Goal: Task Accomplishment & Management: Use online tool/utility

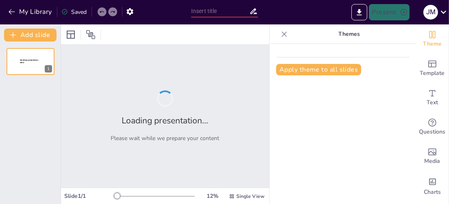
type input "Intimidad y Tecnología: Desafíos Éticos en la Era Digital"
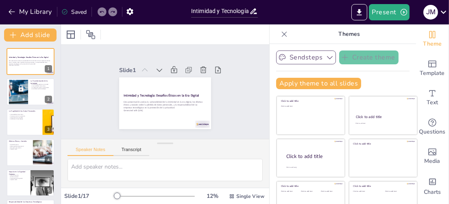
checkbox input "true"
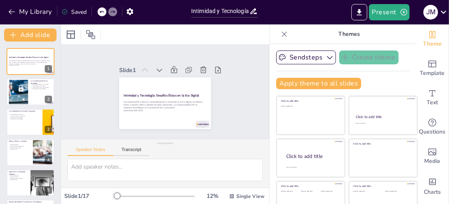
checkbox input "true"
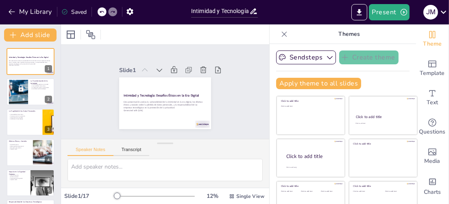
checkbox input "true"
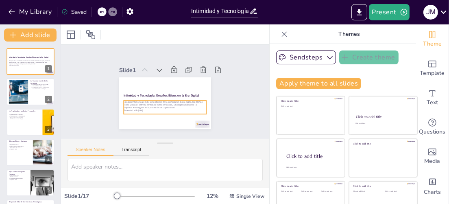
checkbox input "true"
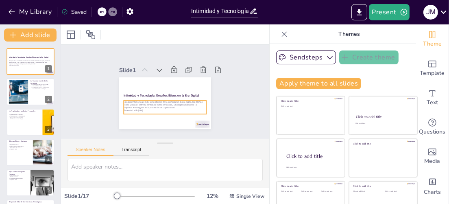
checkbox input "true"
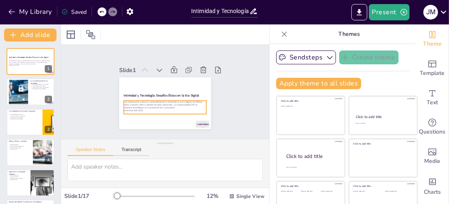
checkbox input "true"
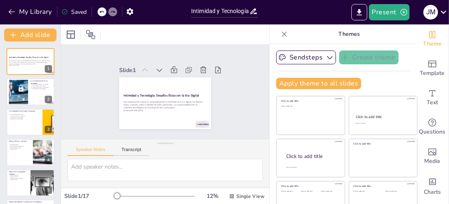
checkbox input "true"
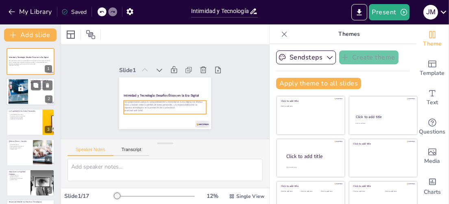
checkbox input "true"
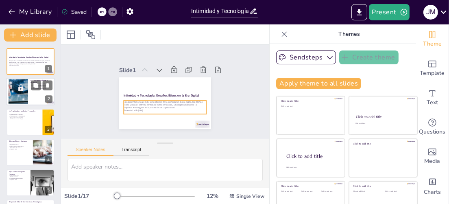
checkbox input "true"
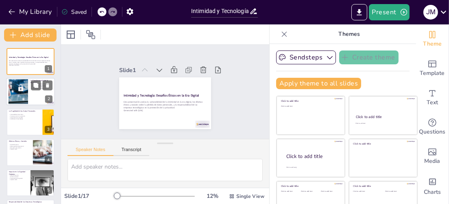
checkbox input "true"
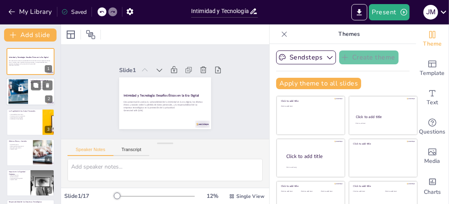
click at [23, 91] on div at bounding box center [18, 91] width 25 height 25
type textarea "La redefinición de la intimidad a través de la tecnología es un fenómeno que im…"
checkbox input "true"
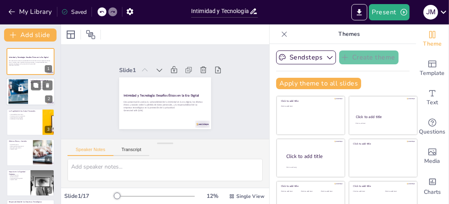
checkbox input "true"
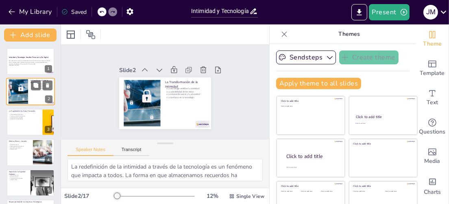
checkbox input "true"
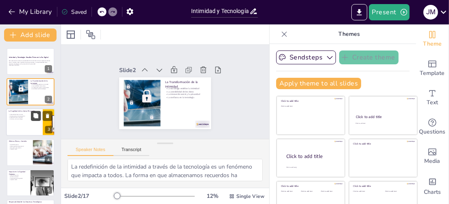
checkbox input "true"
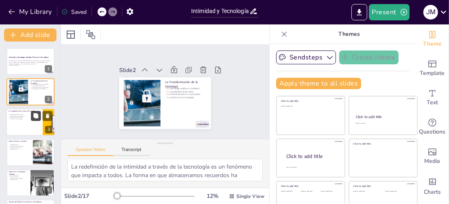
checkbox input "true"
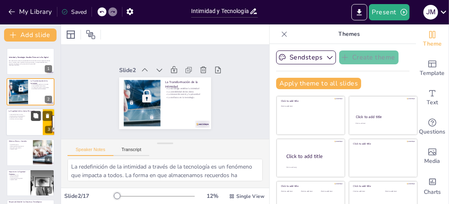
click at [31, 118] on button at bounding box center [36, 116] width 10 height 10
type textarea "La vulnerabilidad de nuestros datos es un tema crítico en la era digital. La co…"
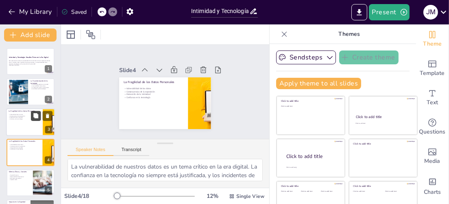
checkbox input "true"
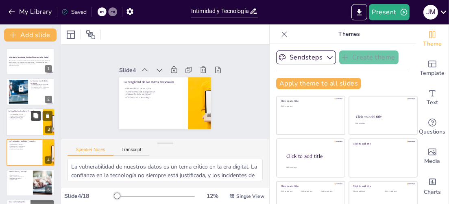
scroll to position [30, 0]
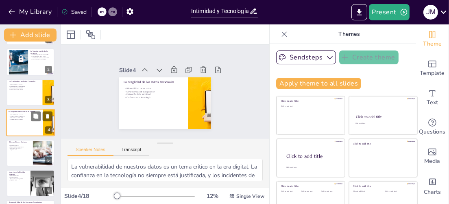
checkbox input "true"
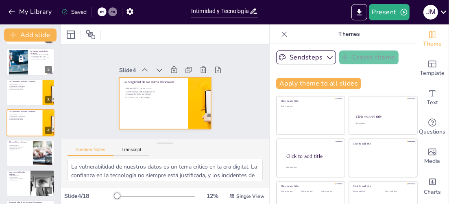
checkbox input "true"
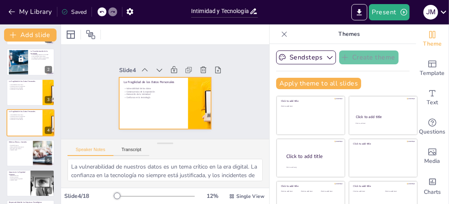
checkbox input "true"
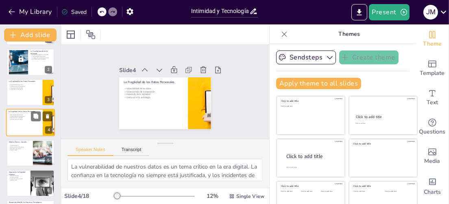
checkbox input "true"
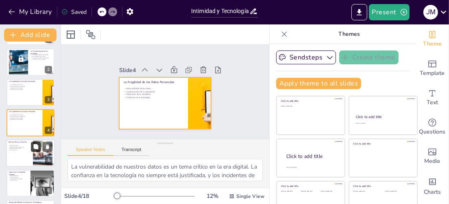
checkbox input "true"
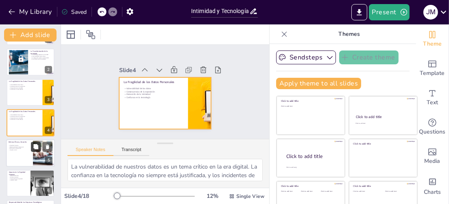
checkbox input "true"
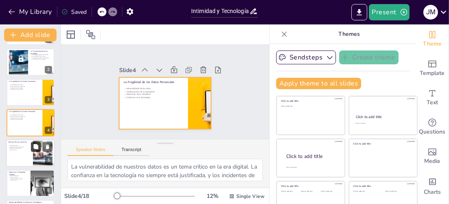
checkbox input "true"
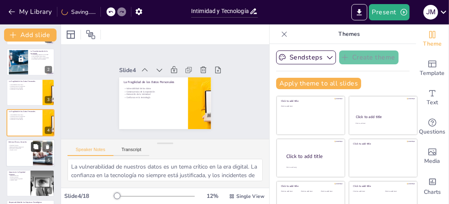
click at [34, 147] on icon at bounding box center [35, 146] width 5 height 5
type textarea "La dignidad humana es un principio fundamental que se ve amenazado por la expos…"
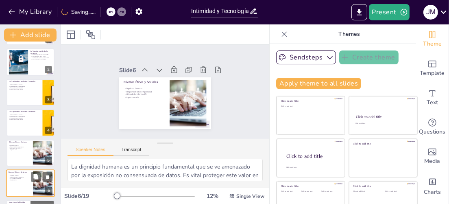
scroll to position [90, 0]
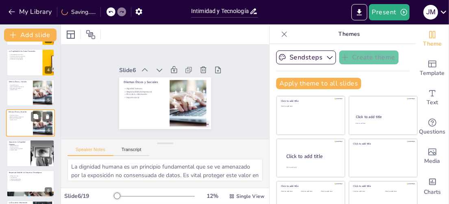
checkbox input "true"
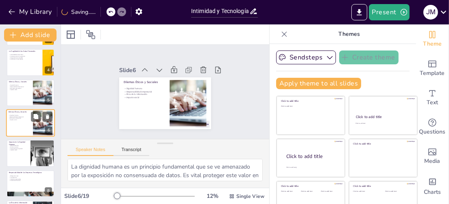
checkbox input "true"
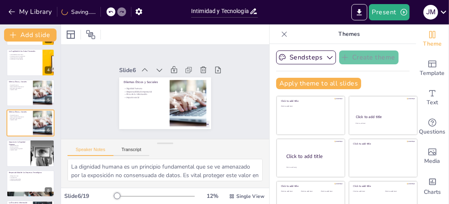
checkbox input "true"
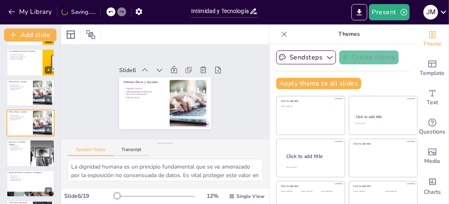
checkbox input "true"
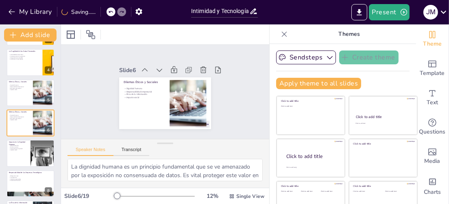
checkbox input "true"
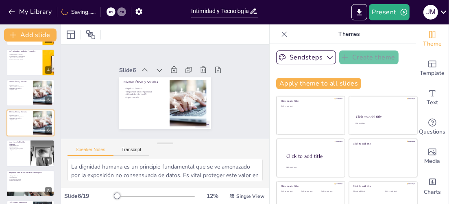
checkbox input "true"
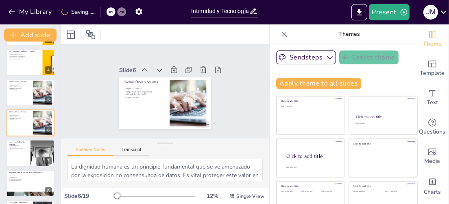
checkbox input "true"
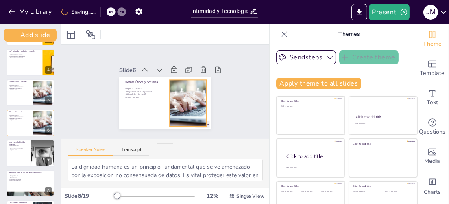
checkbox input "true"
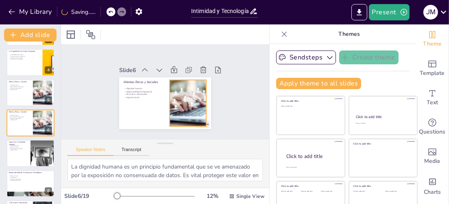
checkbox input "true"
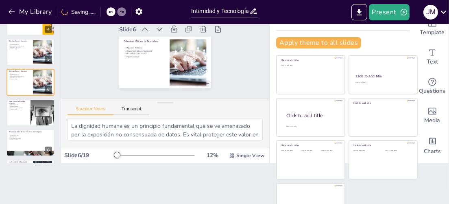
scroll to position [0, 0]
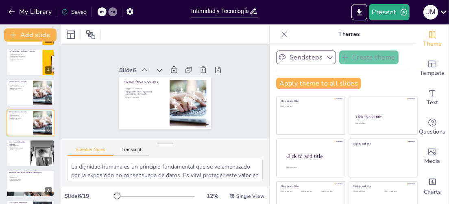
click at [326, 57] on icon "button" at bounding box center [330, 57] width 8 height 8
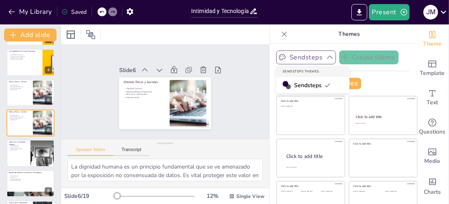
click at [326, 57] on icon "button" at bounding box center [330, 57] width 8 height 8
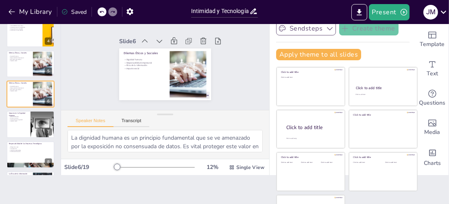
scroll to position [41, 0]
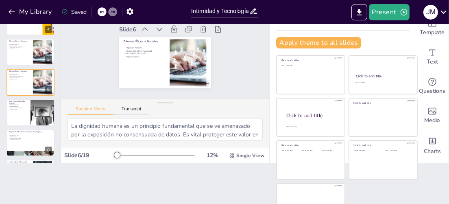
checkbox input "true"
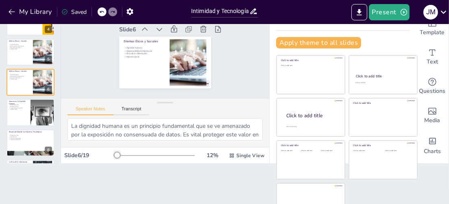
checkbox input "true"
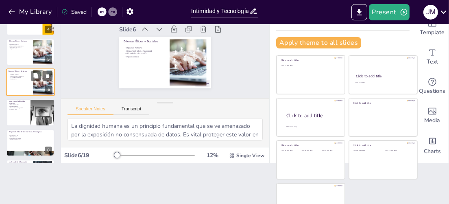
checkbox input "true"
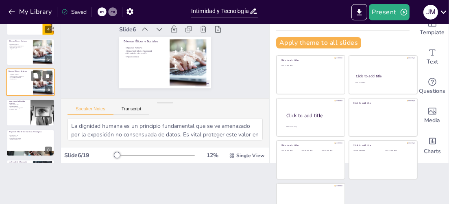
checkbox input "true"
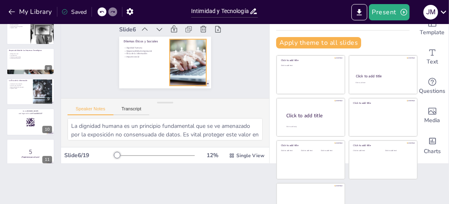
checkbox input "true"
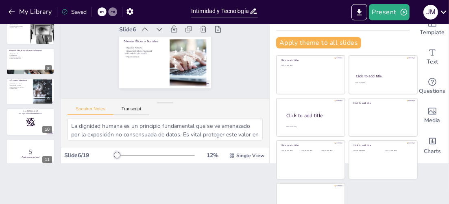
scroll to position [212, 0]
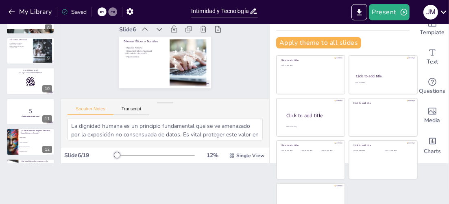
checkbox input "true"
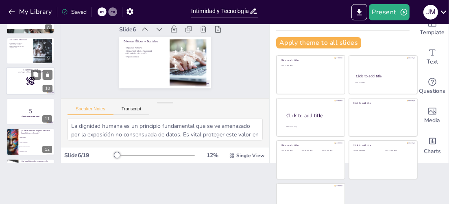
checkbox input "true"
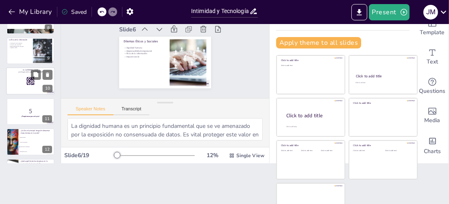
checkbox input "true"
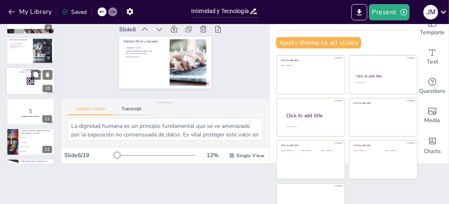
click at [26, 83] on rect at bounding box center [30, 81] width 9 height 9
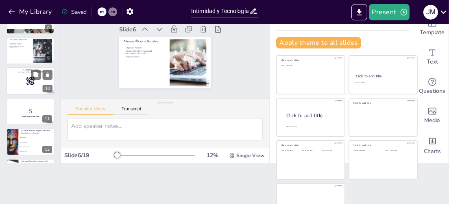
scroll to position [211, 0]
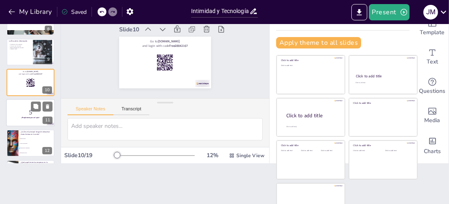
click at [30, 110] on p "5" at bounding box center [31, 112] width 44 height 9
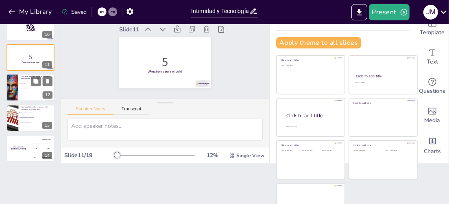
scroll to position [282, 0]
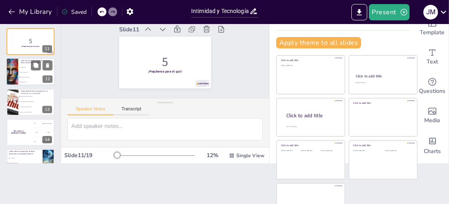
click at [26, 70] on li "Acceso no autorizado" at bounding box center [36, 72] width 37 height 5
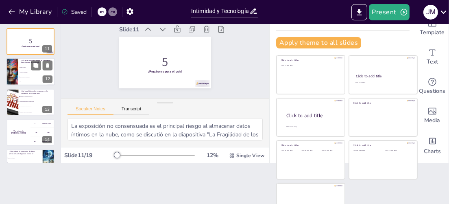
scroll to position [271, 0]
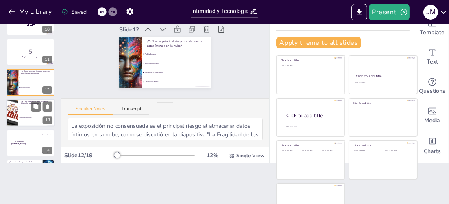
click at [28, 108] on li "Garantizar la seguridad de los datos" at bounding box center [36, 106] width 37 height 5
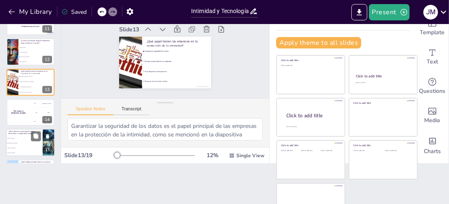
click at [25, 135] on div "¿Cómo afecta la exposición de datos personales a la dignidad humana?" at bounding box center [25, 132] width 32 height 5
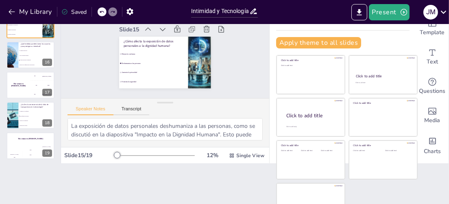
scroll to position [422, 0]
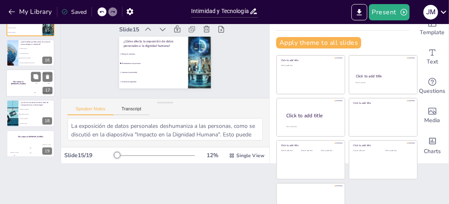
click at [31, 83] on div "200 Jaap" at bounding box center [42, 82] width 24 height 9
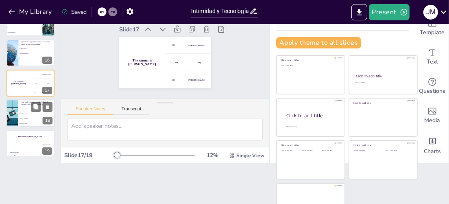
click at [25, 114] on li "Desconfianza del usuario" at bounding box center [36, 113] width 37 height 5
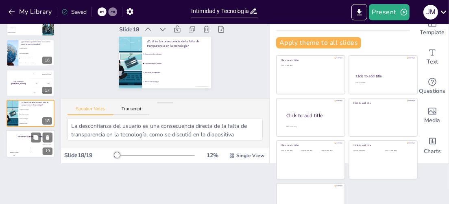
click at [26, 136] on h4 "The winner is Niels 🏆" at bounding box center [30, 136] width 49 height 2
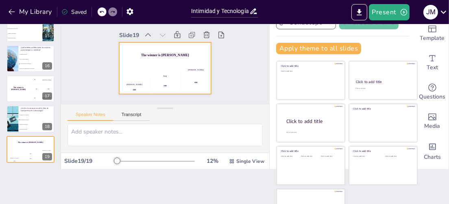
scroll to position [57, 0]
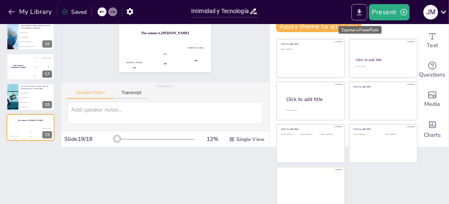
click at [358, 11] on icon "Export to PowerPoint" at bounding box center [359, 12] width 5 height 6
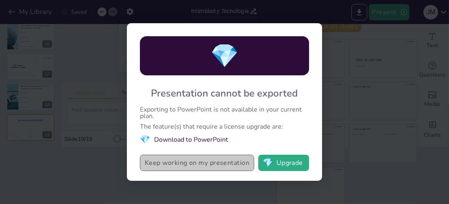
click at [189, 165] on button "Keep working on my presentation" at bounding box center [197, 163] width 114 height 16
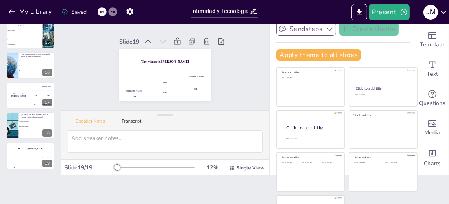
scroll to position [0, 0]
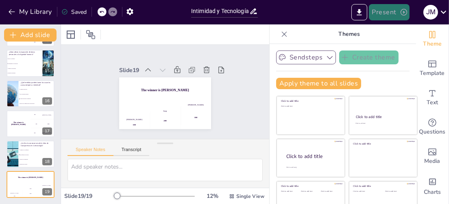
click at [392, 9] on button "Present" at bounding box center [389, 12] width 41 height 16
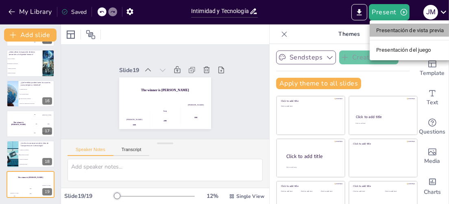
click at [418, 30] on font "Presentación de vista previa" at bounding box center [410, 30] width 68 height 6
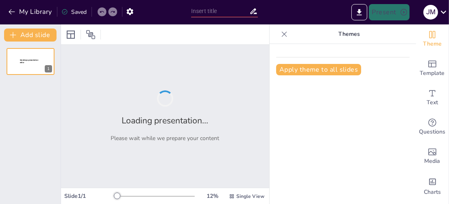
type input "Intimidad y Tecnología: Desafíos Éticos en la Era Digital"
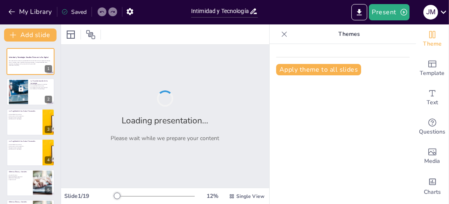
checkbox input "true"
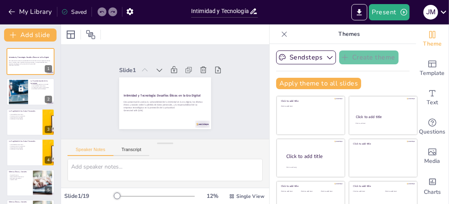
checkbox input "true"
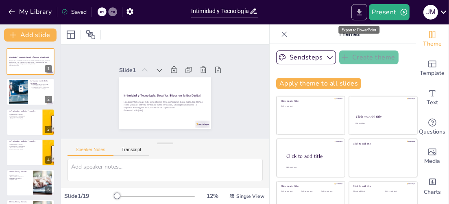
click at [360, 10] on icon "Export to PowerPoint" at bounding box center [359, 12] width 5 height 6
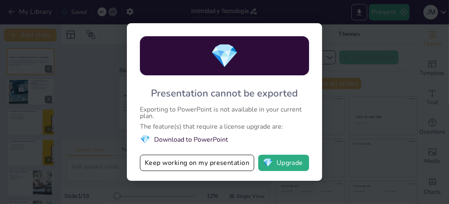
click at [216, 140] on li "💎 Download to PowerPoint" at bounding box center [224, 139] width 169 height 11
click at [286, 165] on button "💎 Upgrade" at bounding box center [283, 163] width 51 height 16
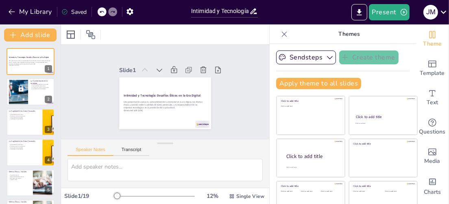
checkbox input "true"
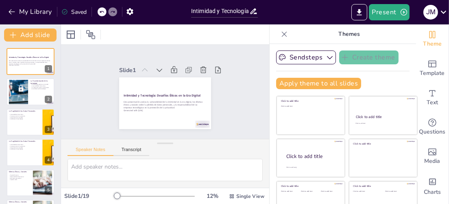
checkbox input "true"
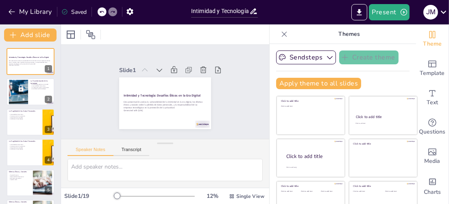
checkbox input "true"
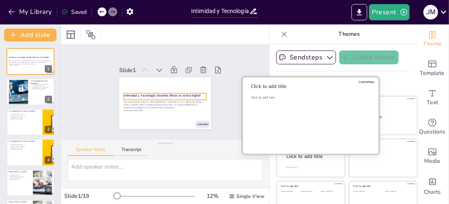
checkbox input "true"
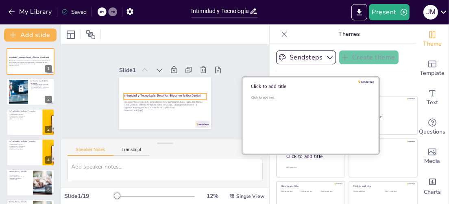
checkbox input "true"
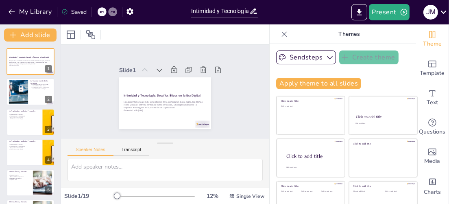
checkbox input "true"
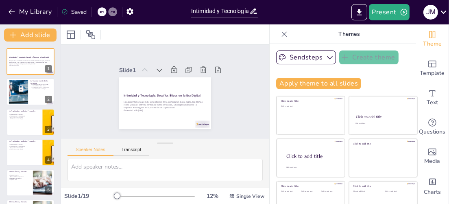
checkbox input "true"
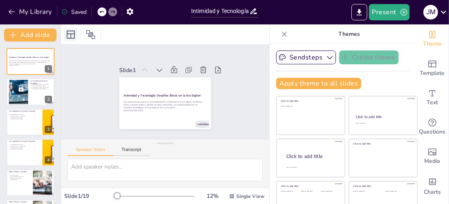
click at [71, 35] on icon at bounding box center [71, 35] width 10 height 10
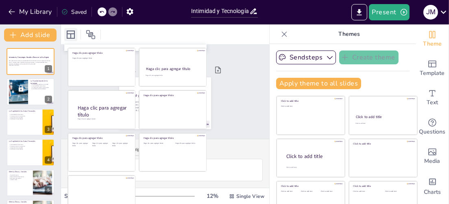
click at [71, 35] on icon at bounding box center [71, 35] width 10 height 10
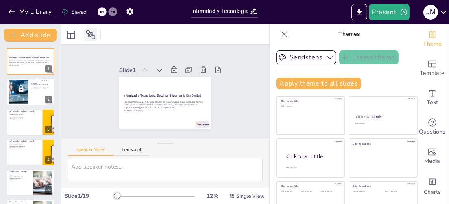
click at [90, 35] on icon at bounding box center [91, 35] width 10 height 10
checkbox input "true"
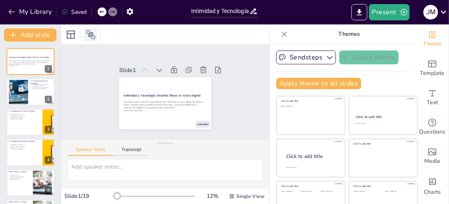
checkbox input "true"
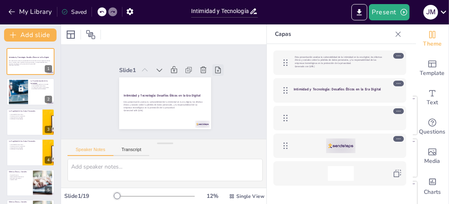
click at [211, 111] on icon at bounding box center [216, 116] width 11 height 11
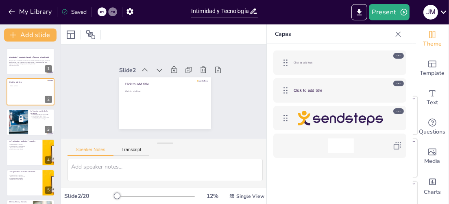
checkbox input "true"
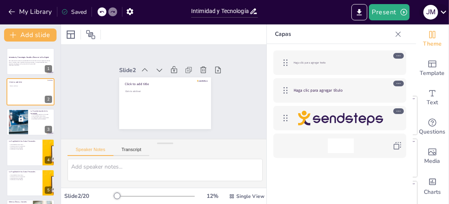
click at [432, 11] on div "J M" at bounding box center [430, 12] width 15 height 15
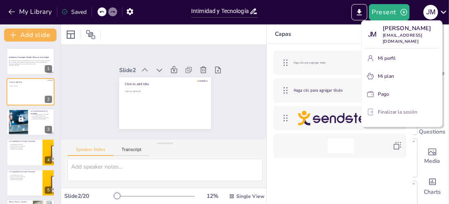
click at [399, 113] on font "Finalizar la sesión" at bounding box center [397, 112] width 39 height 7
